Goal: Transaction & Acquisition: Subscribe to service/newsletter

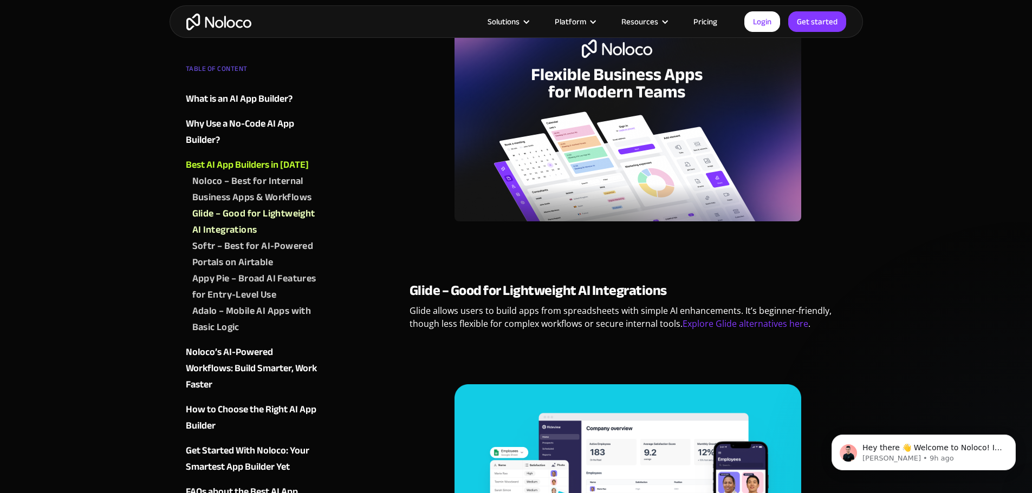
scroll to position [975, 0]
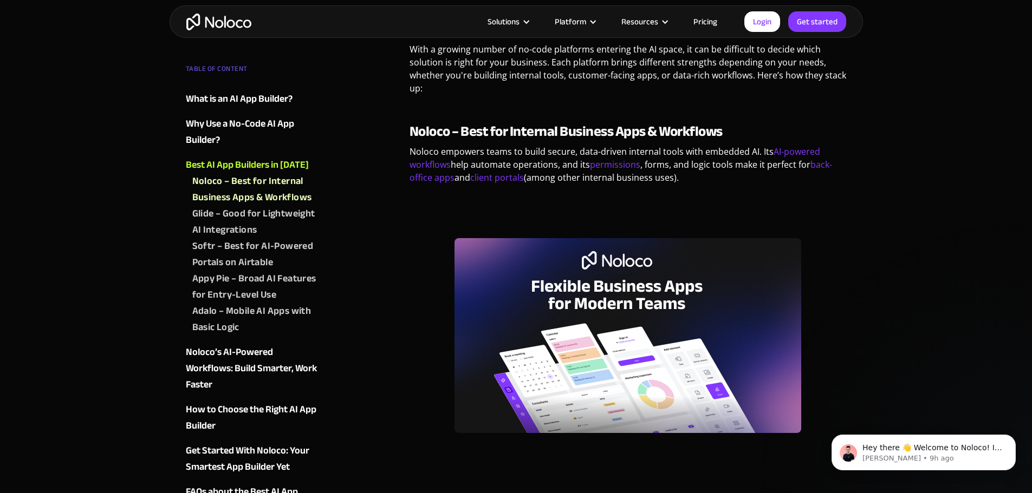
drag, startPoint x: 407, startPoint y: 132, endPoint x: 435, endPoint y: 133, distance: 28.2
click at [435, 133] on strong "Noloco – Best for Internal Business Apps & Workflows" at bounding box center [565, 131] width 313 height 27
drag, startPoint x: 448, startPoint y: 129, endPoint x: 413, endPoint y: 128, distance: 35.2
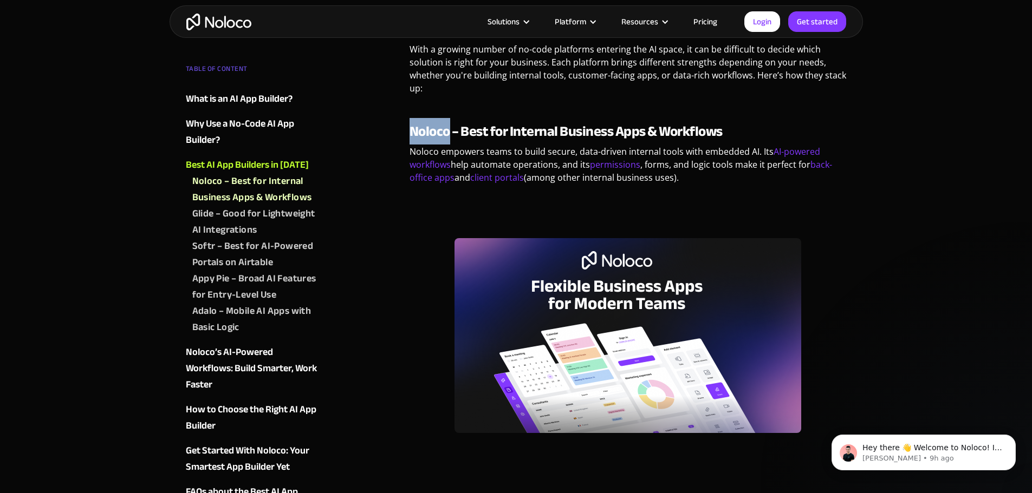
click at [413, 128] on strong "Noloco – Best for Internal Business Apps & Workflows" at bounding box center [565, 131] width 313 height 27
copy strong "Noloco"
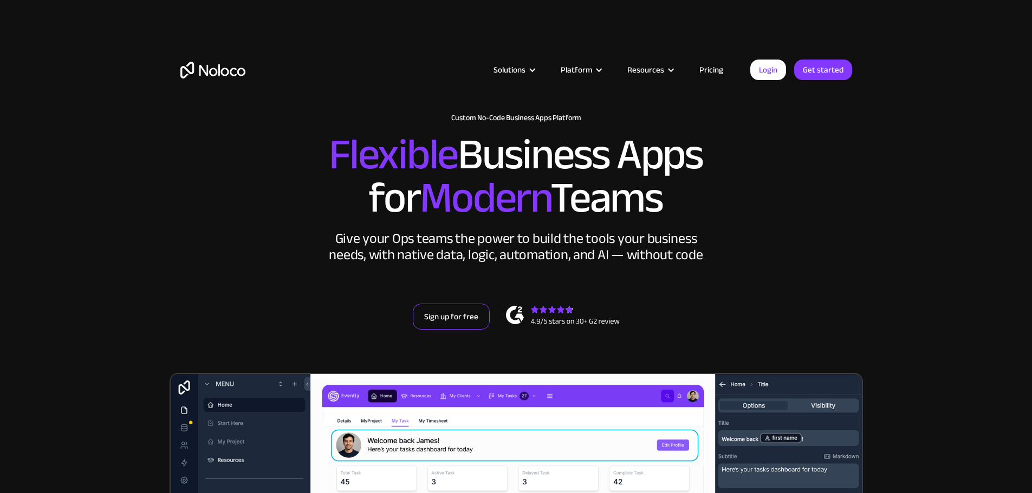
drag, startPoint x: 0, startPoint y: 0, endPoint x: 510, endPoint y: 344, distance: 615.3
click at [490, 330] on link "Sign up for free" at bounding box center [451, 317] width 77 height 26
